Goal: Complete application form

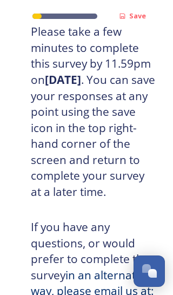
scroll to position [433, 41]
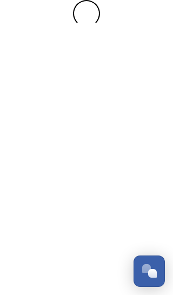
scroll to position [0, 0]
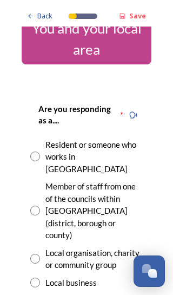
scroll to position [24, 0]
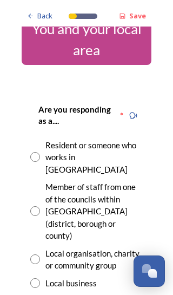
click at [39, 152] on input "radio" at bounding box center [35, 157] width 10 height 10
radio input "true"
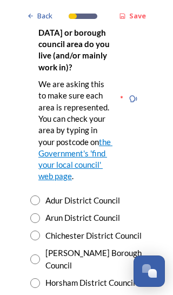
scroll to position [366, 0]
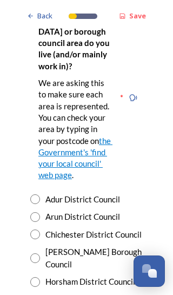
click at [37, 212] on input "radio" at bounding box center [35, 217] width 10 height 10
radio input "true"
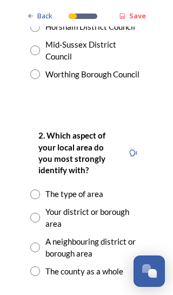
scroll to position [621, 0]
click at [44, 188] on div "The type of area" at bounding box center [86, 194] width 113 height 12
radio input "true"
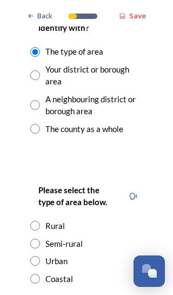
scroll to position [765, 0]
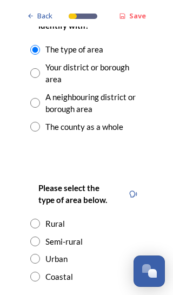
click at [38, 219] on input "radio" at bounding box center [35, 224] width 10 height 10
radio input "true"
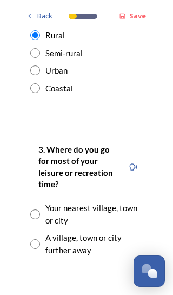
scroll to position [958, 0]
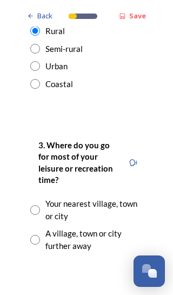
click at [33, 235] on input "radio" at bounding box center [35, 240] width 10 height 10
radio input "true"
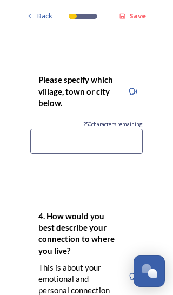
scroll to position [1185, 0]
click at [43, 129] on input at bounding box center [86, 141] width 113 height 25
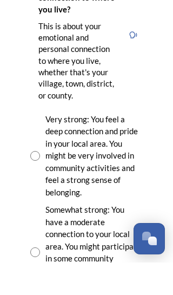
scroll to position [1401, 0]
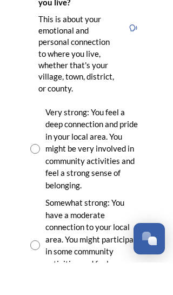
type input "Chichester"
click at [34, 176] on input "radio" at bounding box center [35, 181] width 10 height 10
radio input "true"
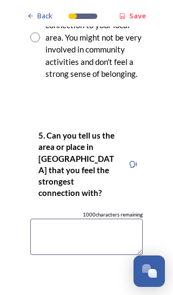
scroll to position [1739, 0]
click at [53, 219] on textarea at bounding box center [86, 237] width 113 height 36
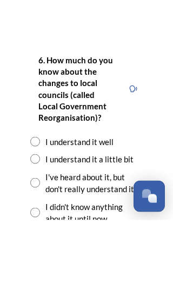
scroll to position [1924, 0]
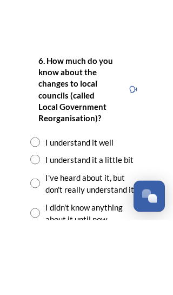
type textarea "Arun valley"
click at [37, 253] on input "radio" at bounding box center [35, 258] width 10 height 10
radio input "true"
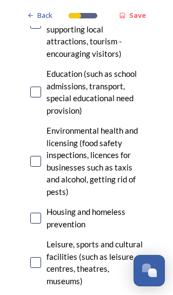
scroll to position [438, 0]
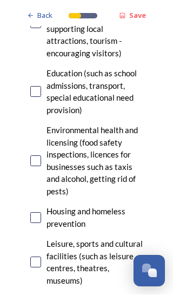
click at [38, 156] on input "checkbox" at bounding box center [35, 161] width 11 height 11
checkbox input "true"
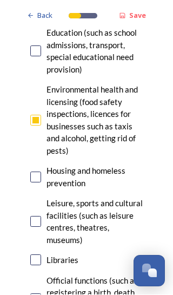
scroll to position [486, 0]
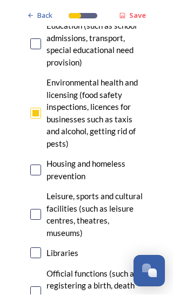
click at [38, 209] on input "checkbox" at bounding box center [35, 214] width 11 height 11
checkbox input "true"
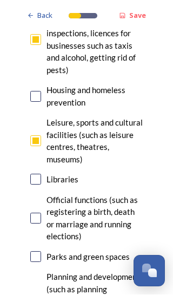
scroll to position [560, 0]
click at [37, 252] on input "checkbox" at bounding box center [35, 257] width 11 height 11
checkbox input "true"
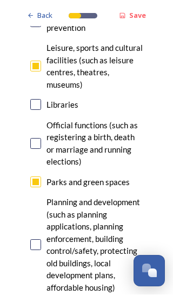
scroll to position [636, 0]
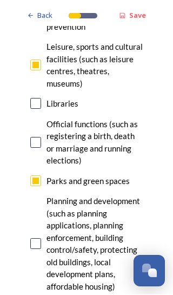
click at [34, 239] on input "checkbox" at bounding box center [35, 244] width 11 height 11
checkbox input "true"
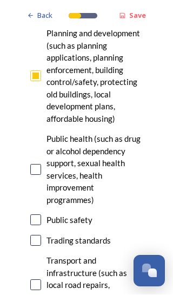
scroll to position [822, 0]
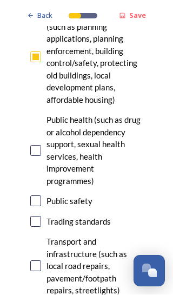
click at [38, 261] on input "checkbox" at bounding box center [35, 266] width 11 height 11
checkbox input "true"
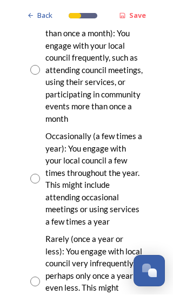
scroll to position [1338, 0]
click at [36, 277] on input "radio" at bounding box center [35, 282] width 10 height 10
radio input "true"
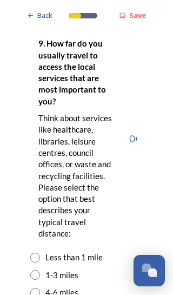
scroll to position [1693, 0]
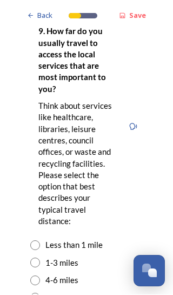
click at [35, 293] on input "radio" at bounding box center [35, 298] width 10 height 10
radio input "true"
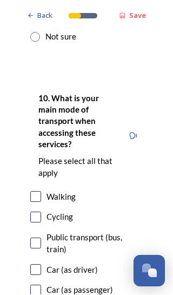
scroll to position [2009, 0]
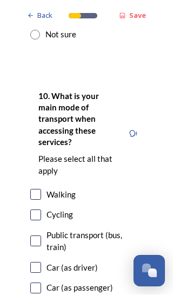
click at [31, 263] on input "checkbox" at bounding box center [35, 268] width 11 height 11
checkbox input "true"
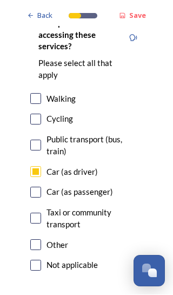
scroll to position [2105, 0]
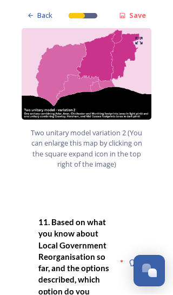
scroll to position [1483, 0]
radio input "true"
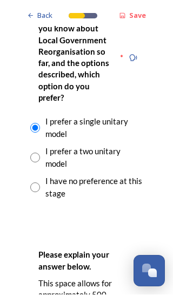
scroll to position [1688, 0]
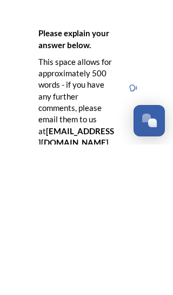
scroll to position [1762, 0]
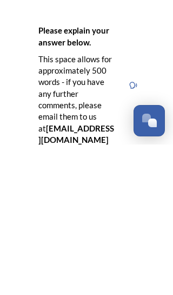
type textarea "There are currently too many different bodies trying to do the same thing. I li…"
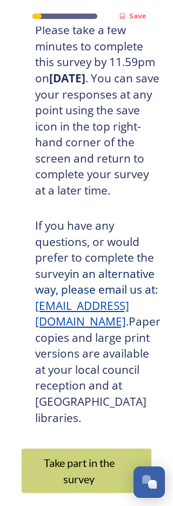
scroll to position [225, 0]
